Goal: Task Accomplishment & Management: Complete application form

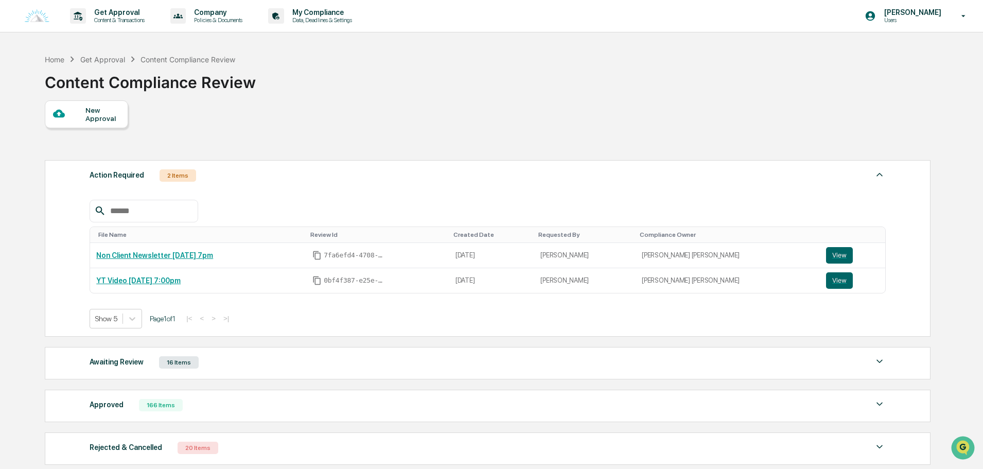
click at [101, 121] on div "New Approval" at bounding box center [102, 114] width 34 height 16
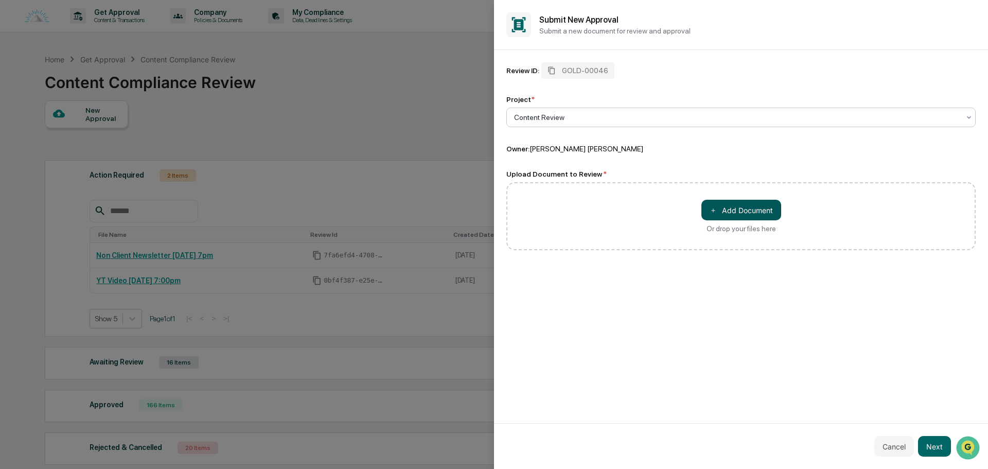
click at [732, 217] on button "＋ Add Document" at bounding box center [742, 210] width 80 height 21
click at [921, 442] on button "Next" at bounding box center [934, 446] width 33 height 21
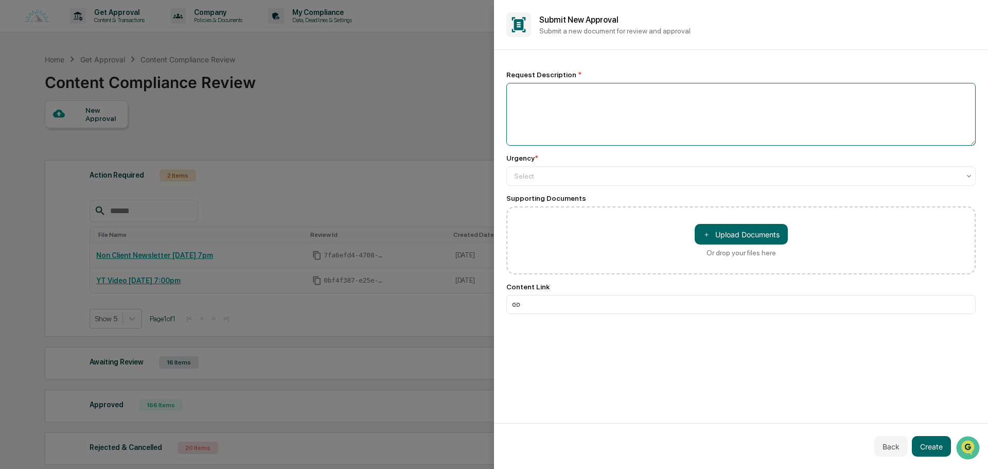
click at [547, 103] on textarea at bounding box center [741, 114] width 469 height 63
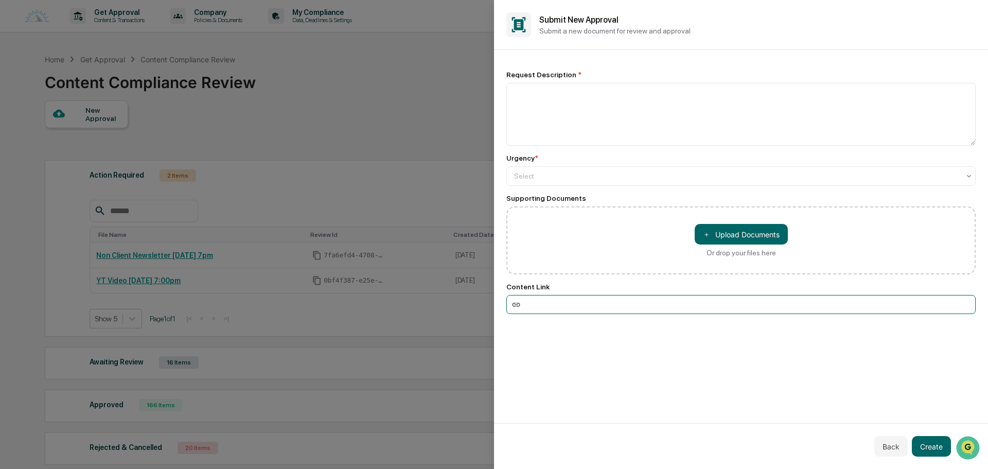
click at [541, 306] on input at bounding box center [741, 304] width 469 height 19
paste input "**********"
type input "**********"
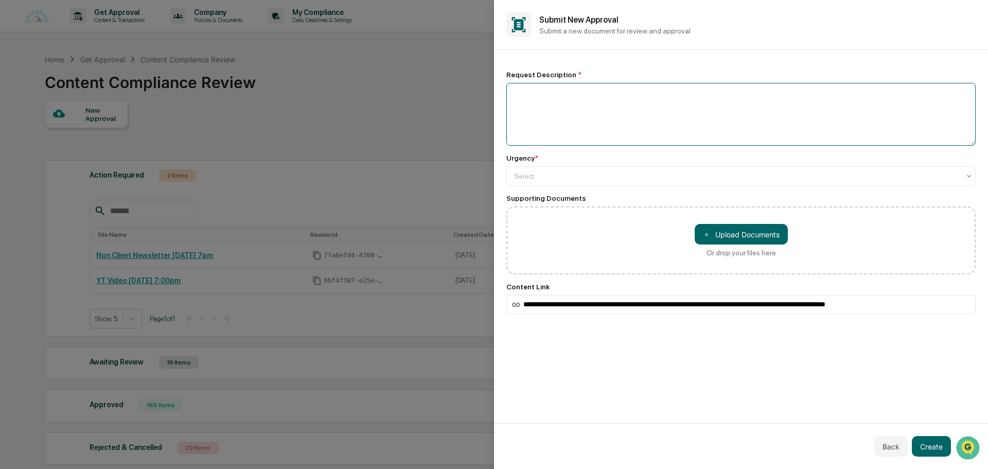
click at [557, 109] on textarea at bounding box center [741, 114] width 469 height 63
type textarea "**********"
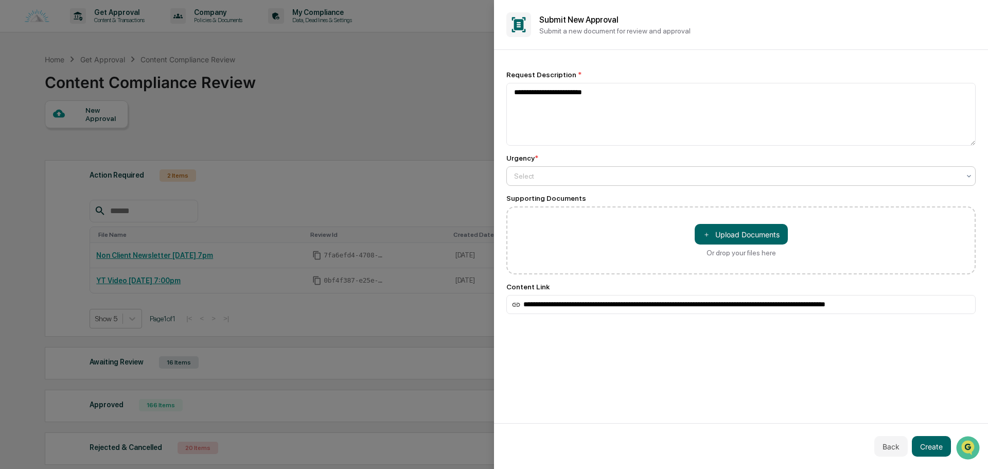
click at [548, 178] on div at bounding box center [737, 176] width 446 height 10
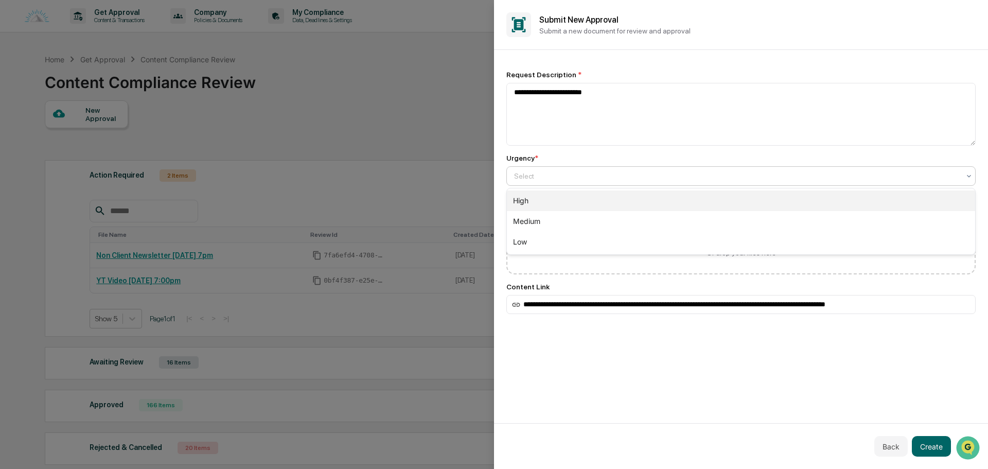
click at [552, 200] on div "High" at bounding box center [741, 200] width 468 height 21
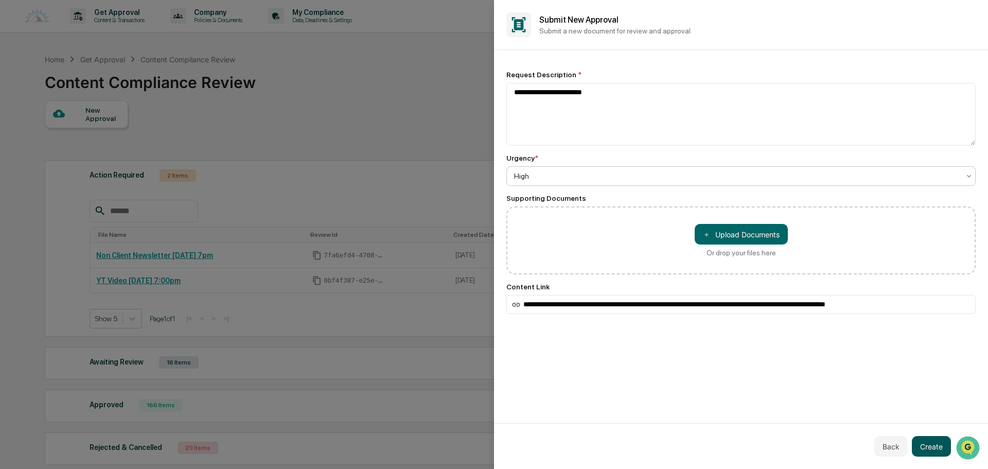
click at [934, 447] on button "Create" at bounding box center [931, 446] width 39 height 21
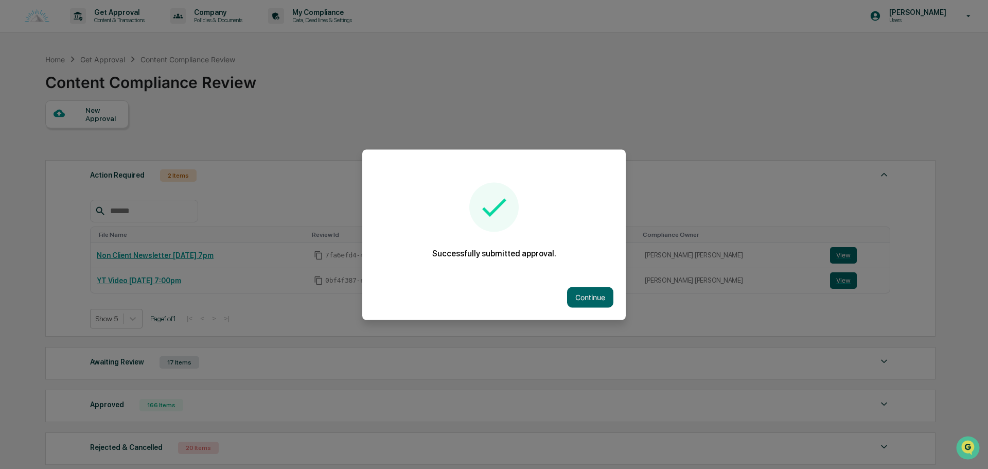
click at [580, 294] on button "Continue" at bounding box center [590, 297] width 46 height 21
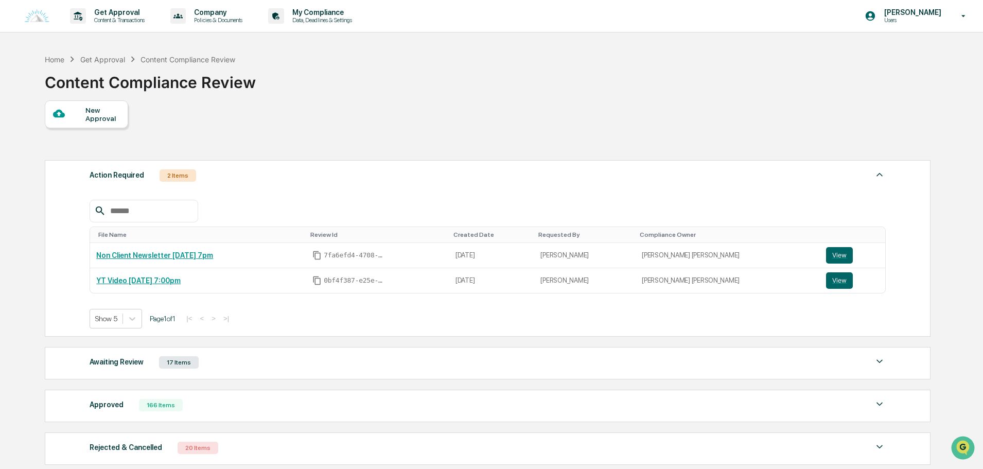
click at [89, 100] on div "New Approval" at bounding box center [86, 114] width 83 height 28
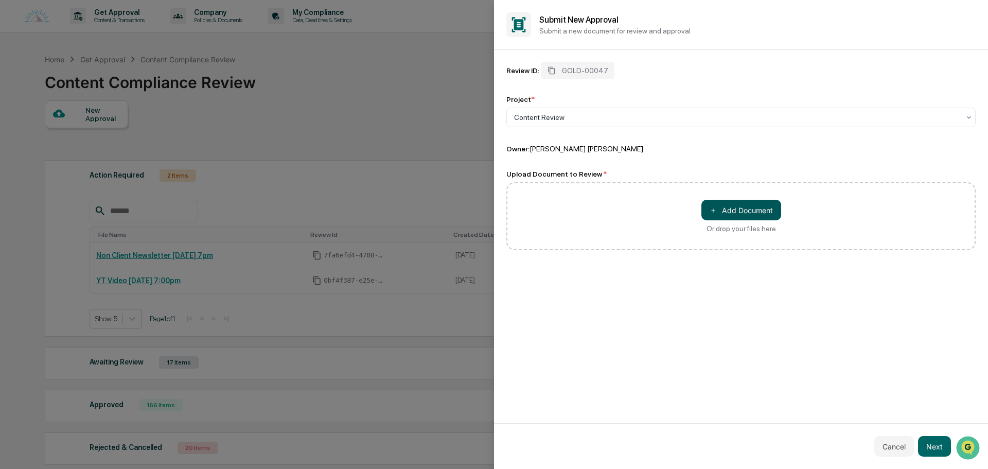
click at [724, 212] on button "＋ Add Document" at bounding box center [742, 210] width 80 height 21
click at [927, 447] on button "Next" at bounding box center [934, 446] width 33 height 21
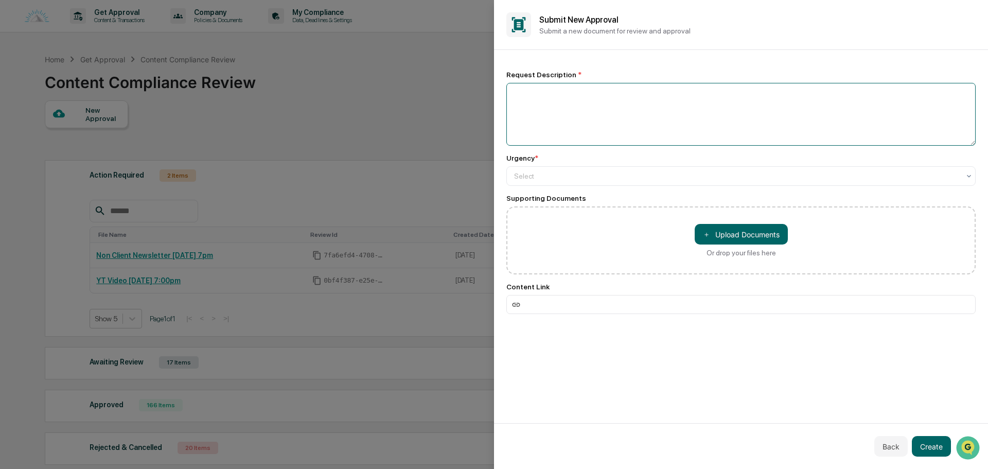
click at [544, 108] on textarea at bounding box center [741, 114] width 469 height 63
click at [539, 174] on div at bounding box center [737, 176] width 446 height 10
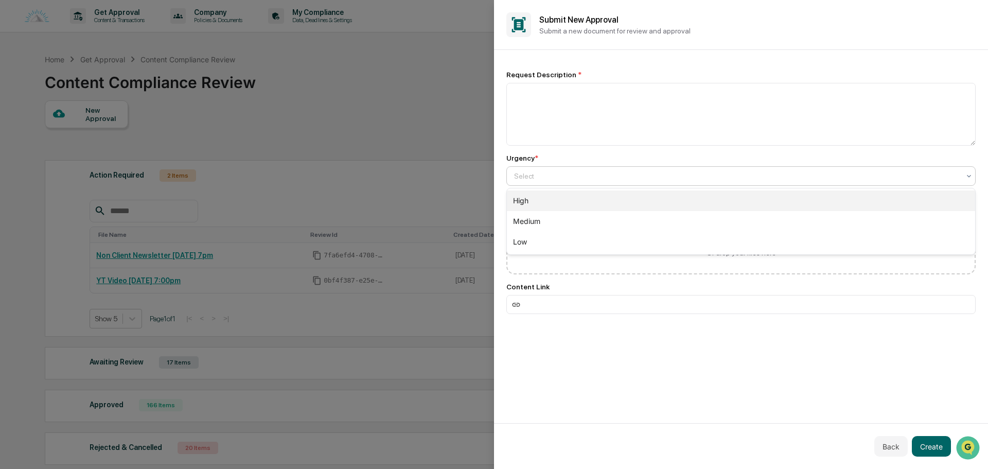
click at [539, 197] on div "High" at bounding box center [741, 200] width 468 height 21
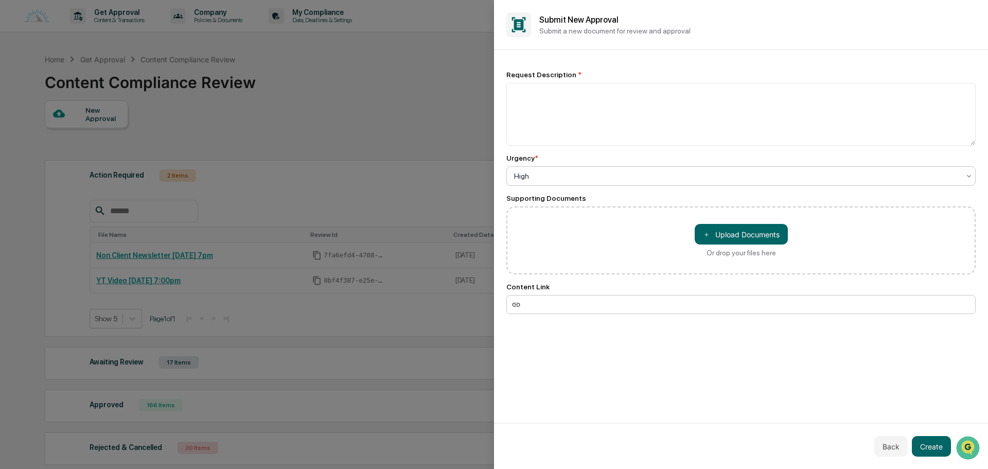
click at [554, 304] on input at bounding box center [741, 304] width 469 height 19
click at [550, 305] on input at bounding box center [741, 304] width 469 height 19
paste input "**********"
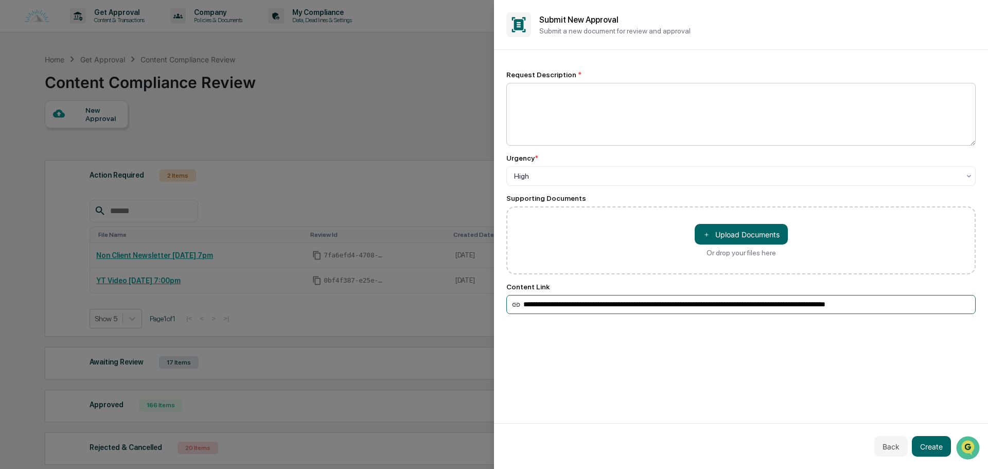
type input "**********"
click at [566, 110] on textarea at bounding box center [741, 114] width 469 height 63
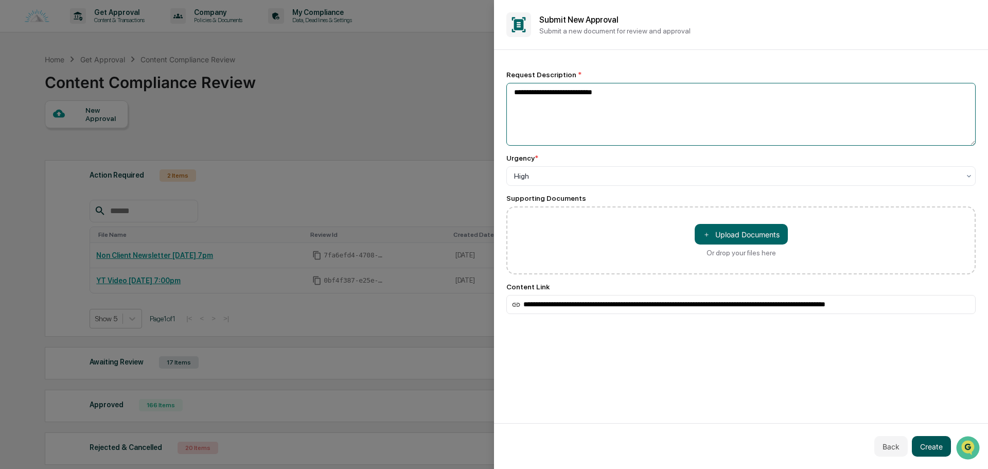
type textarea "**********"
click at [926, 449] on button "Create" at bounding box center [931, 446] width 39 height 21
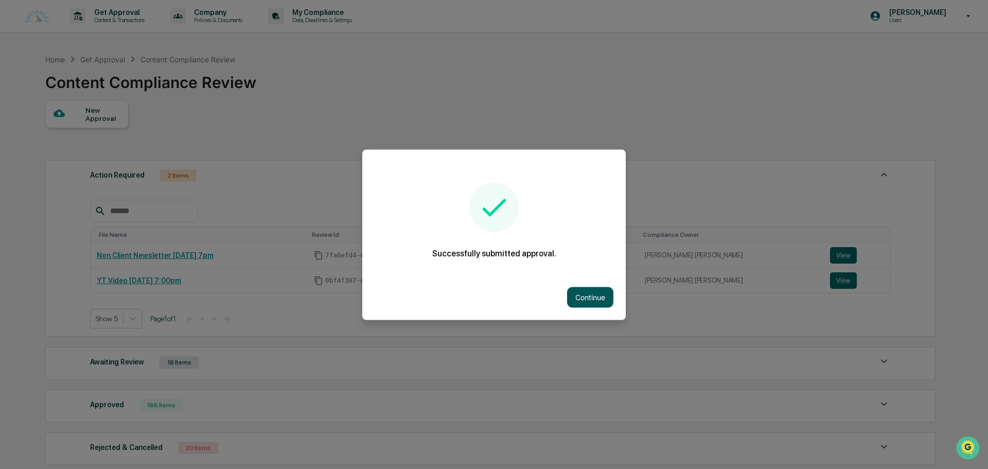
click at [588, 299] on button "Continue" at bounding box center [590, 297] width 46 height 21
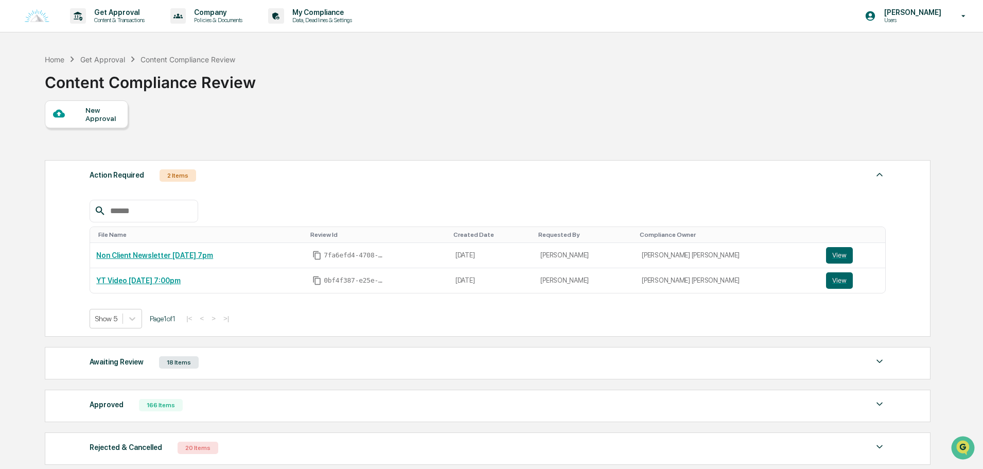
click at [323, 182] on div "Action Required 2 Items" at bounding box center [488, 175] width 796 height 14
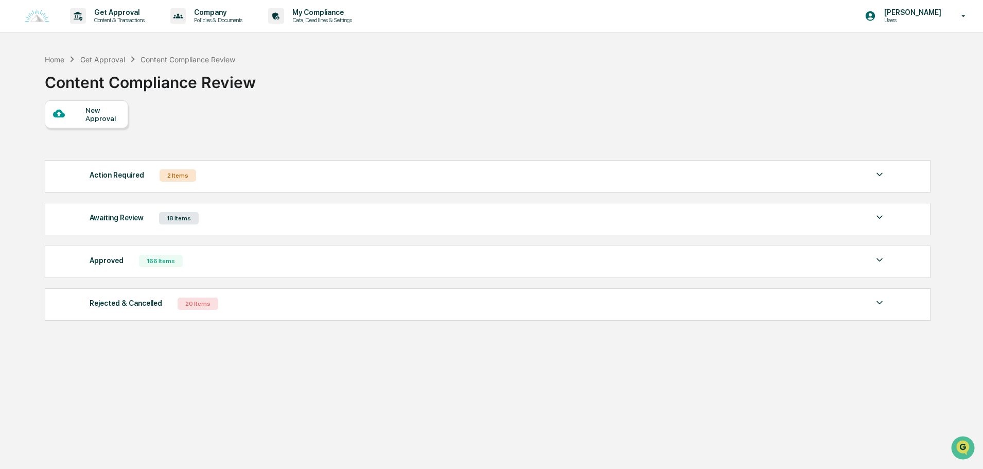
click at [293, 221] on div "Awaiting Review 18 Items" at bounding box center [488, 218] width 796 height 14
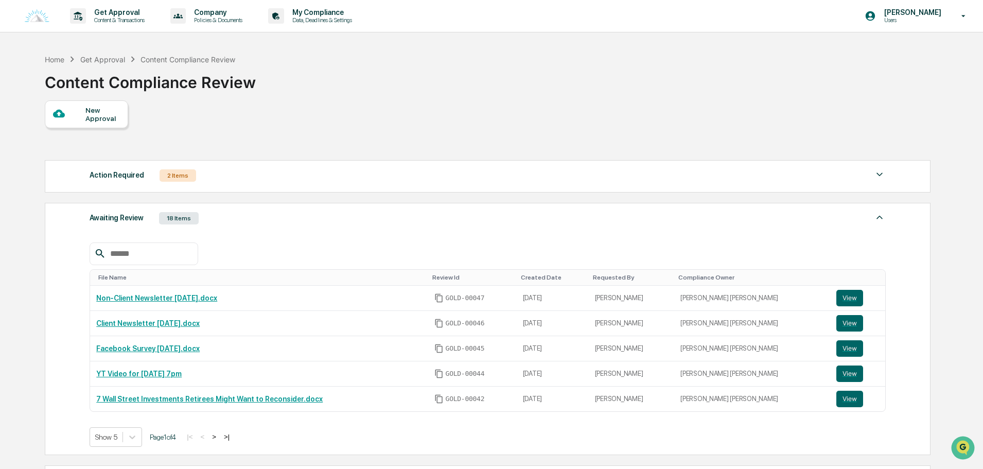
click at [219, 437] on button ">" at bounding box center [214, 436] width 10 height 9
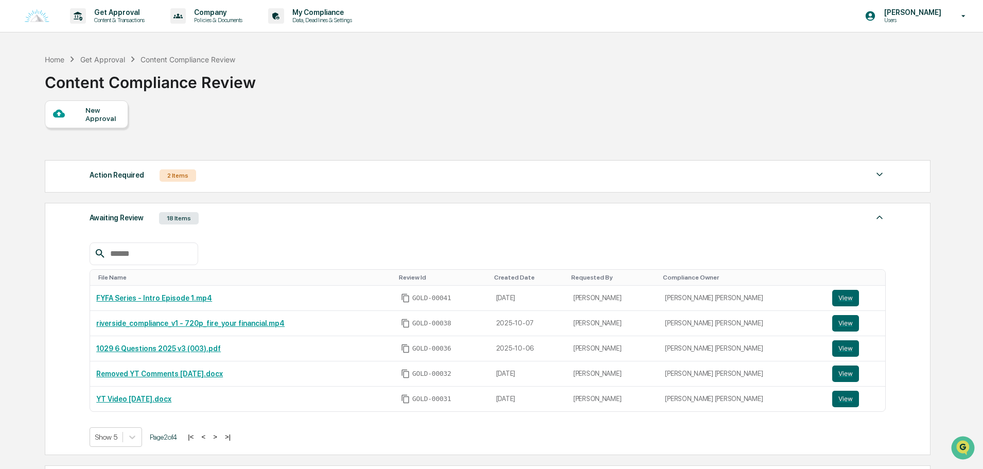
click at [220, 437] on button ">" at bounding box center [215, 436] width 10 height 9
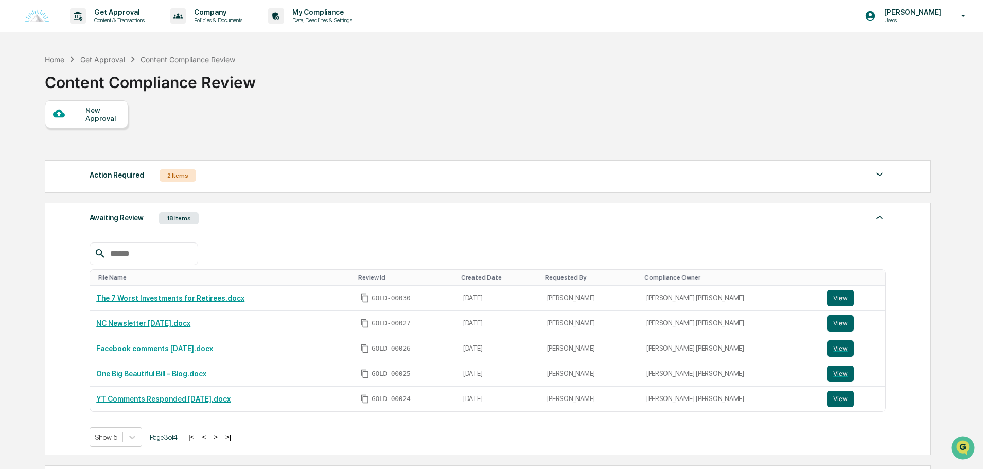
click at [221, 437] on button ">" at bounding box center [216, 436] width 10 height 9
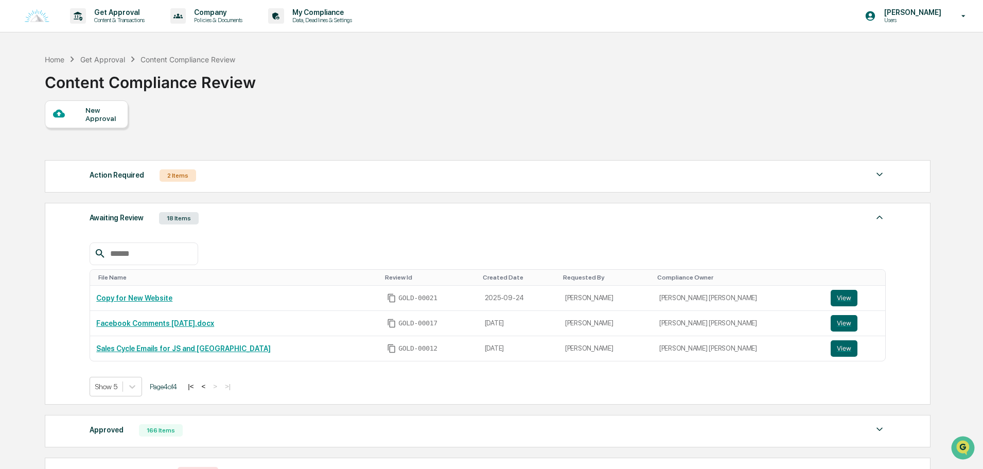
click at [208, 383] on button "<" at bounding box center [203, 386] width 10 height 9
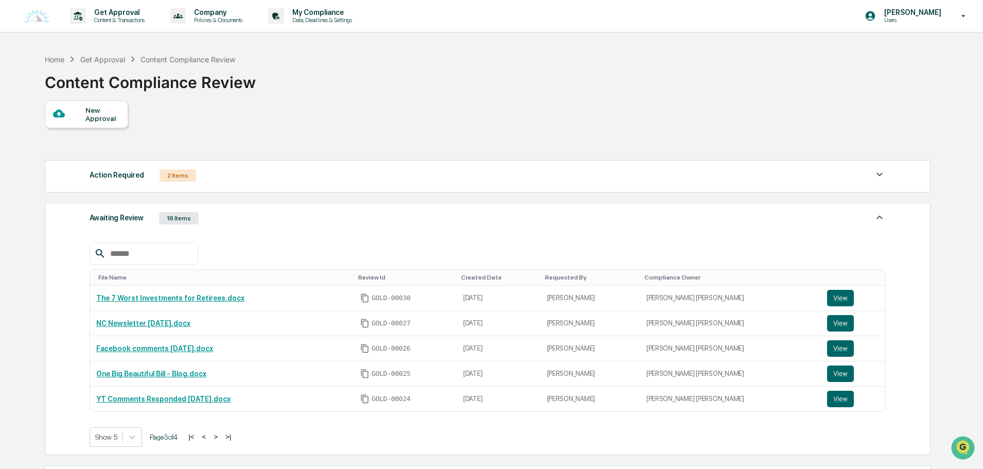
click at [207, 438] on button "<" at bounding box center [204, 436] width 10 height 9
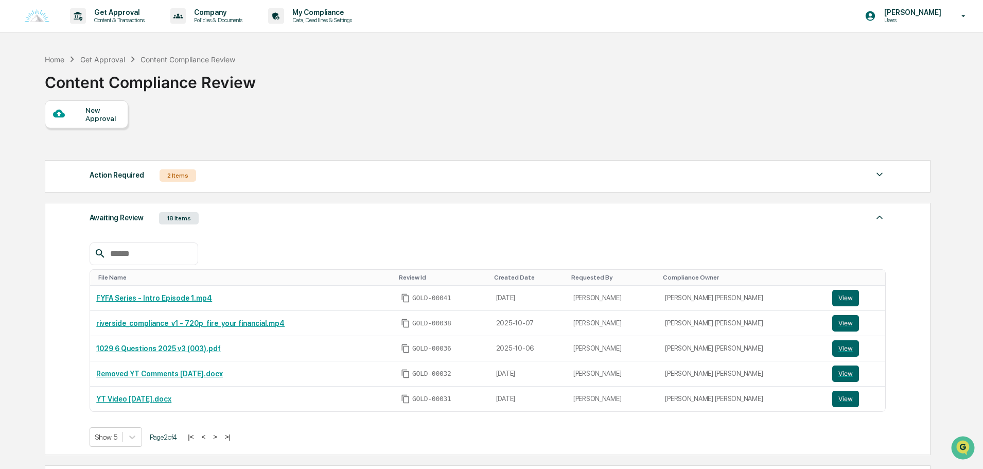
click at [207, 437] on button "<" at bounding box center [203, 436] width 10 height 9
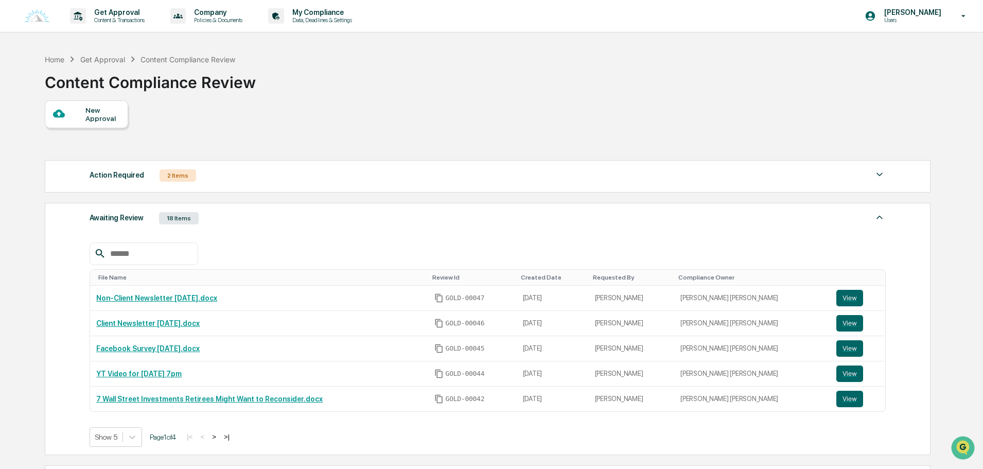
drag, startPoint x: 293, startPoint y: 227, endPoint x: 294, endPoint y: 211, distance: 16.0
click at [293, 227] on div "File Name Review Id Created Date Requested By Compliance Owner Non-Client Newsl…" at bounding box center [488, 337] width 796 height 220
click at [294, 179] on div "Action Required 2 Items" at bounding box center [488, 175] width 796 height 14
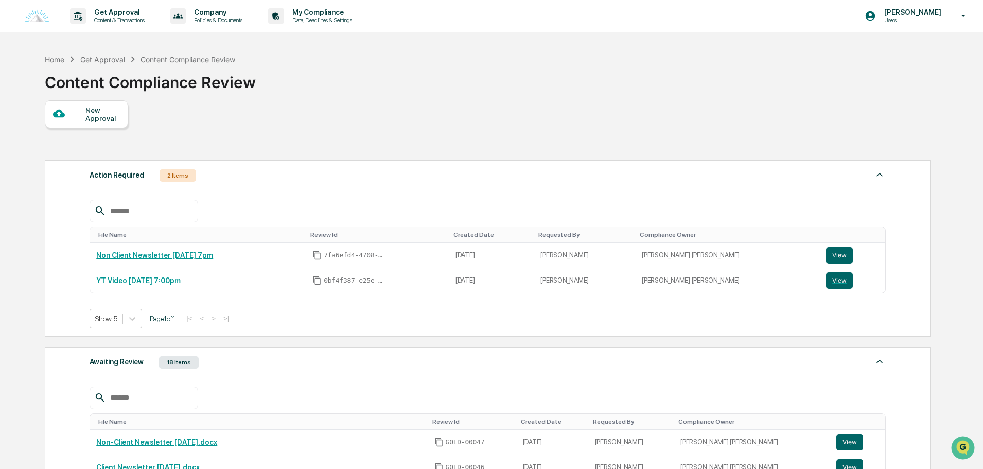
click at [304, 187] on div "File Name Review Id Created Date Requested By Compliance Owner Non Client Newsl…" at bounding box center [488, 256] width 796 height 144
click at [334, 360] on div "Awaiting Review 18 Items" at bounding box center [488, 362] width 796 height 14
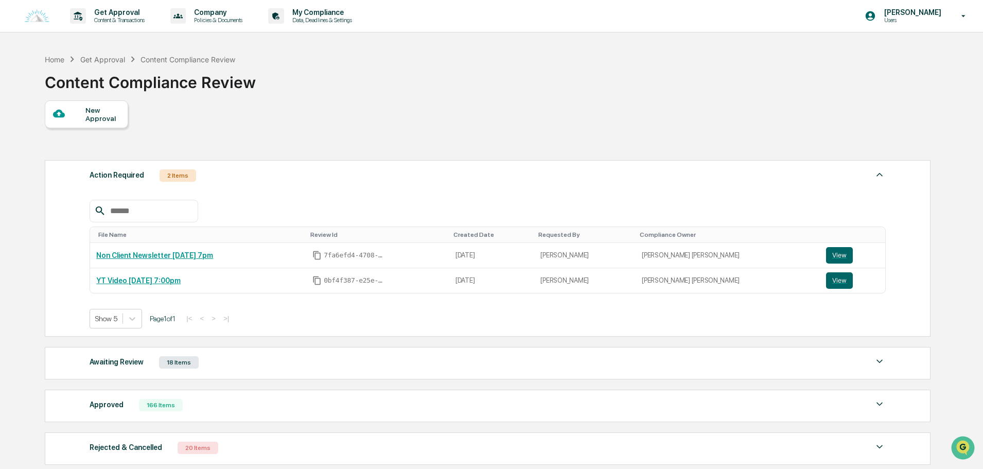
click at [356, 174] on div "Action Required 2 Items" at bounding box center [488, 175] width 796 height 14
